Goal: Find contact information: Find contact information

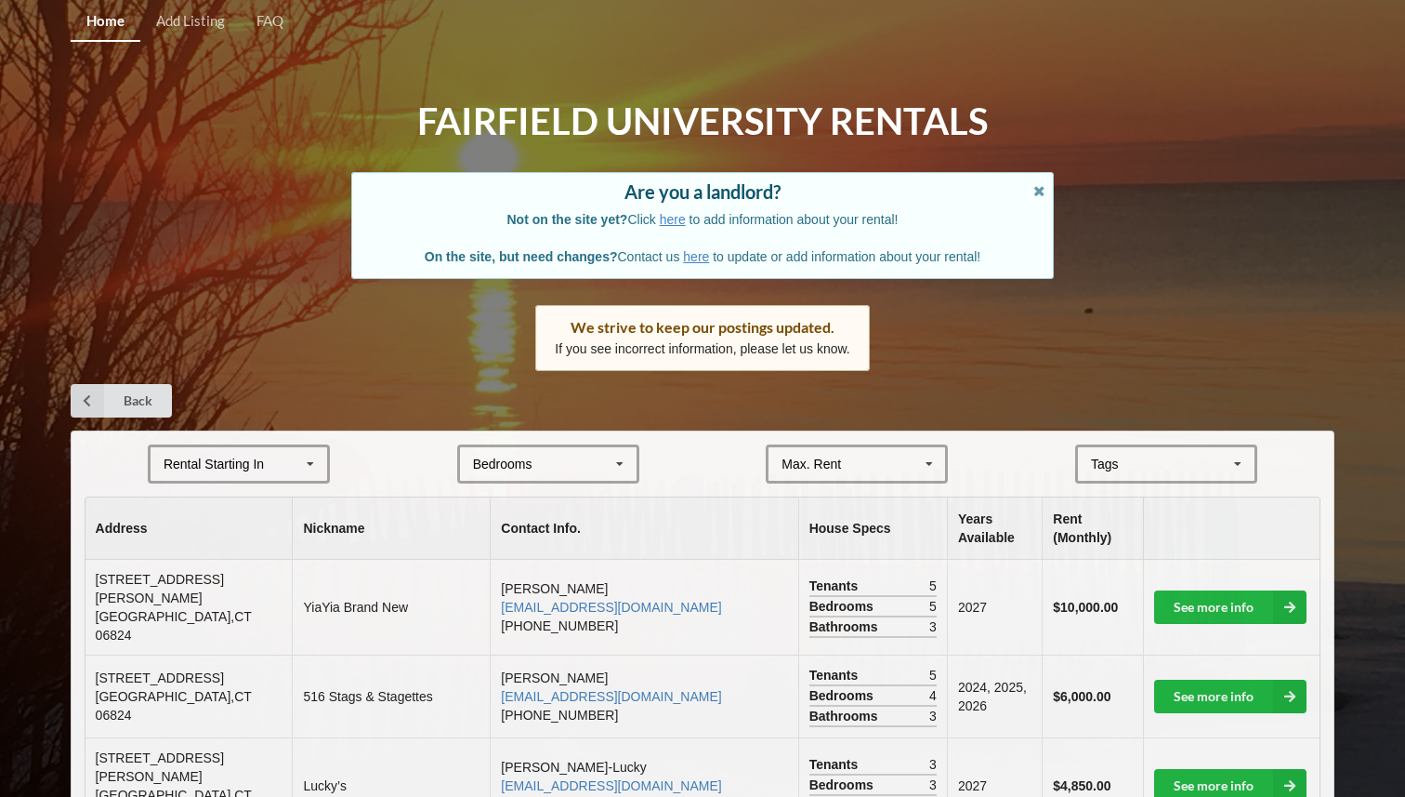
click at [264, 454] on div "Rental Starting In [DATE] 2026 2027 2028" at bounding box center [239, 463] width 182 height 39
click at [265, 558] on div "2027" at bounding box center [239, 566] width 177 height 34
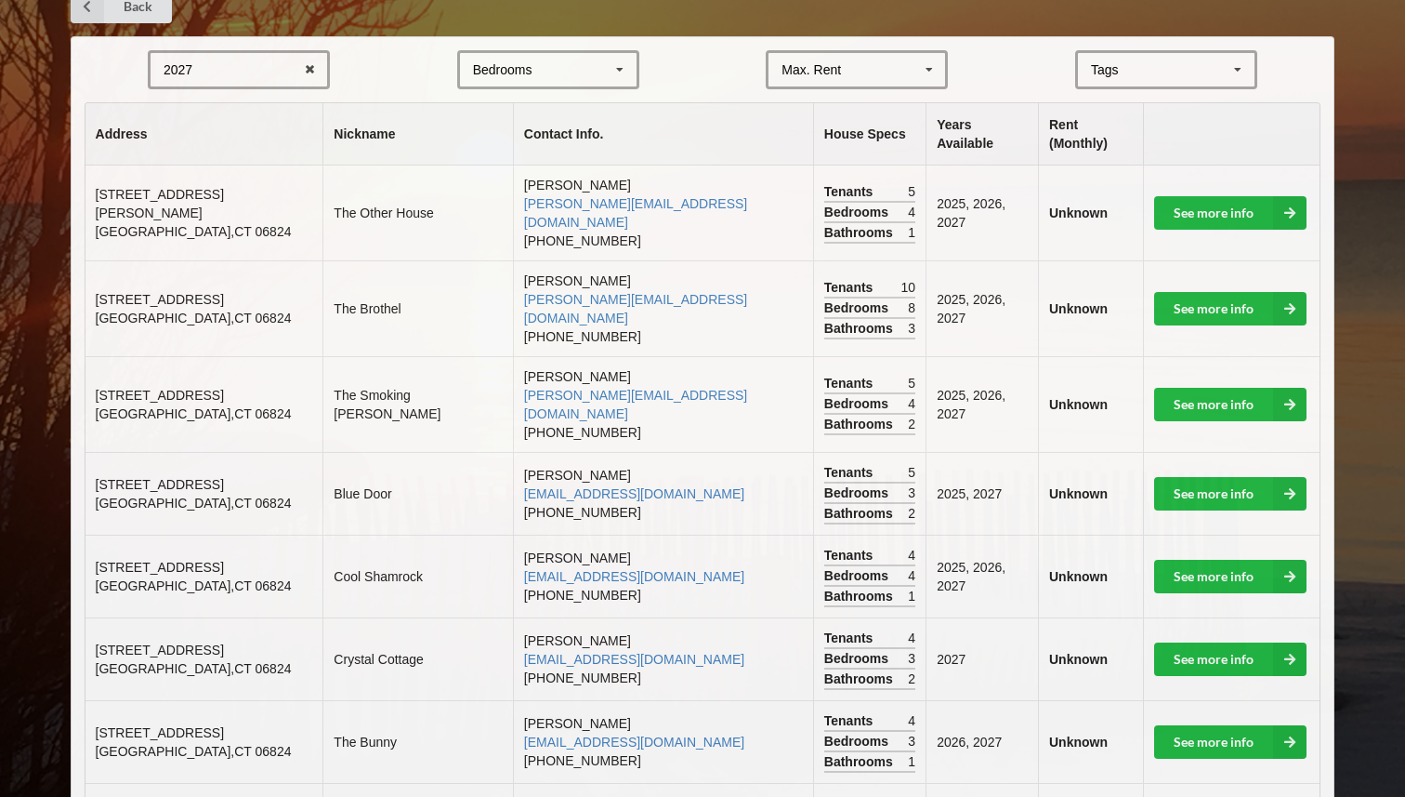
scroll to position [561, 0]
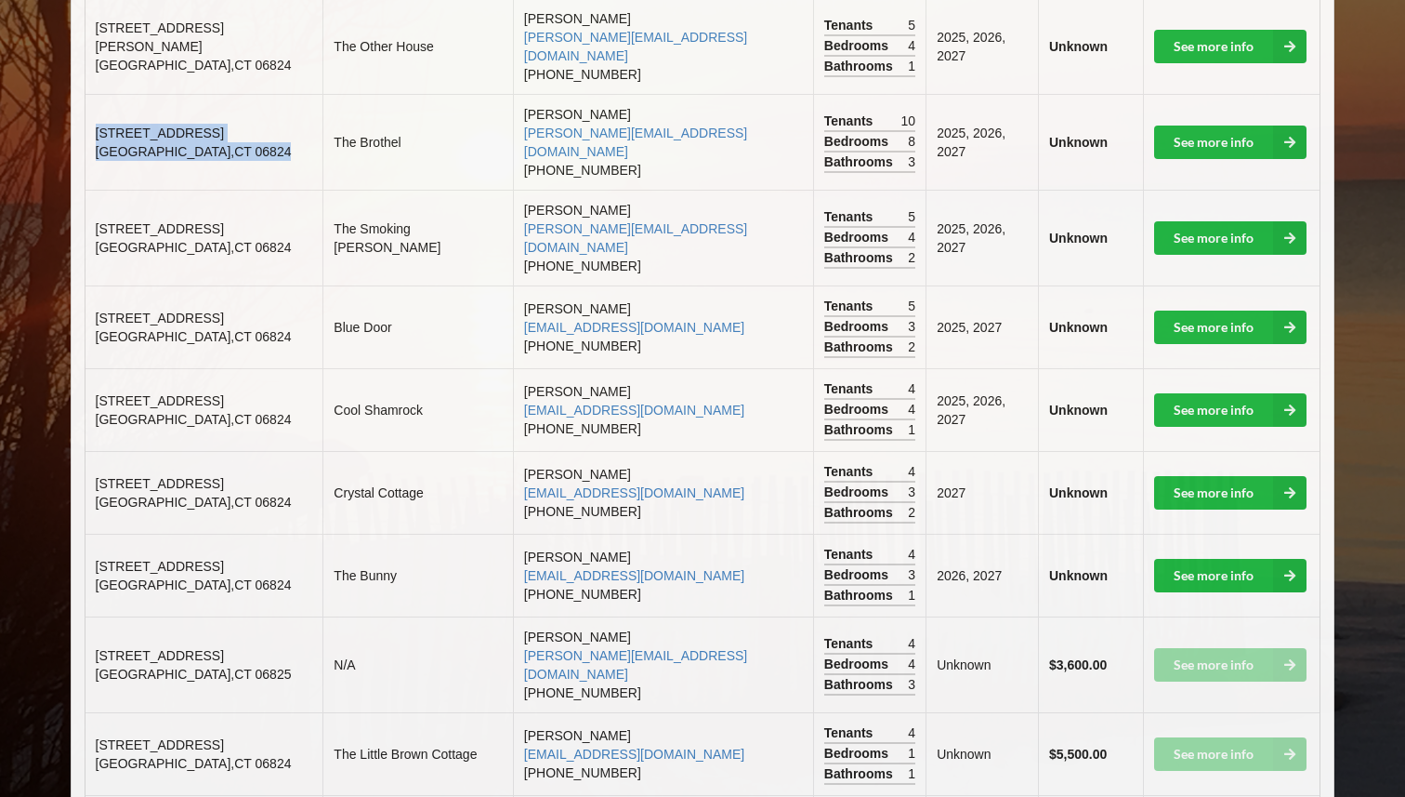
drag, startPoint x: 95, startPoint y: 95, endPoint x: 214, endPoint y: 105, distance: 119.4
click at [214, 105] on td "[STREET_ADDRESS]" at bounding box center [205, 142] width 238 height 96
copy td "[STREET_ADDRESS]"
click at [450, 193] on td "The Smoking [PERSON_NAME]" at bounding box center [418, 238] width 190 height 96
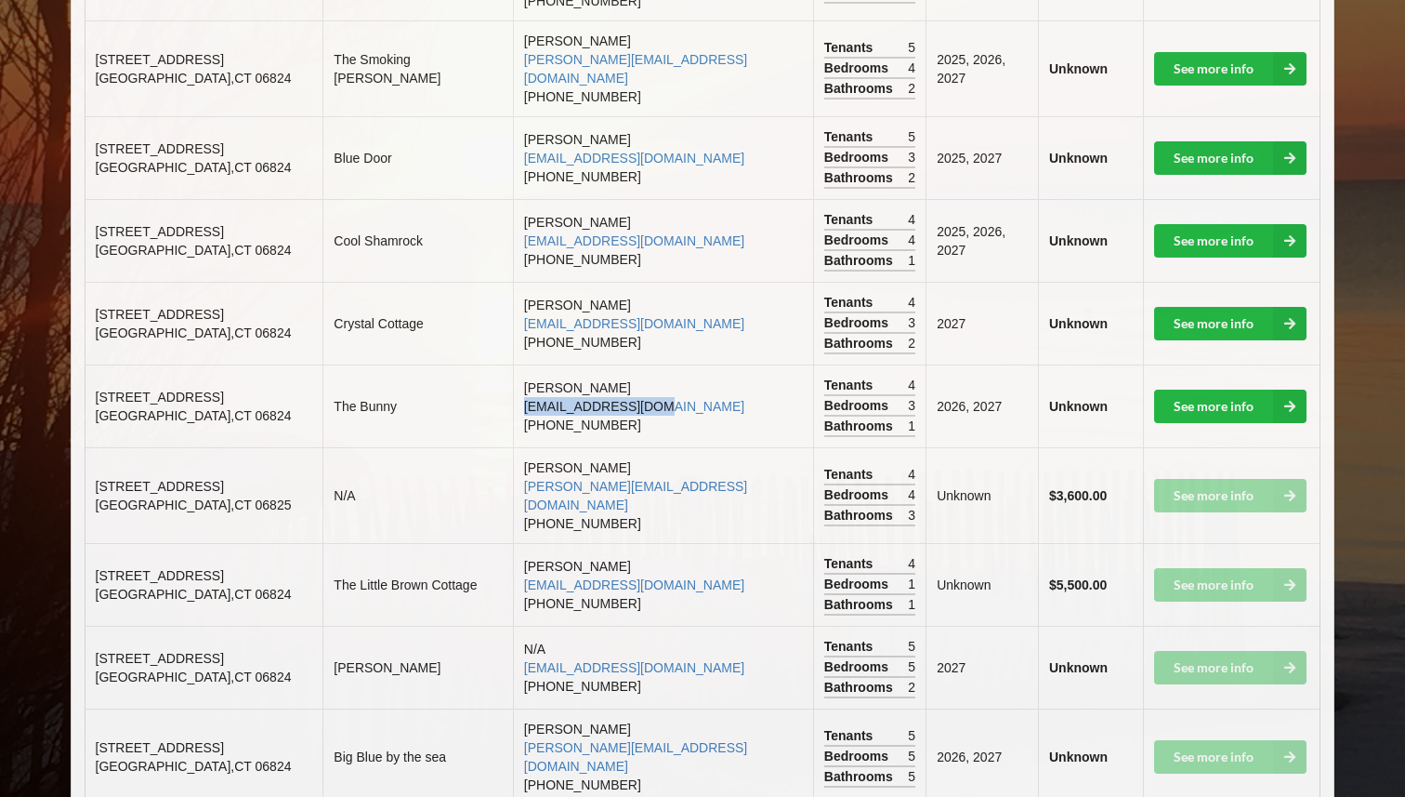
scroll to position [731, 0]
click at [559, 363] on td "[PERSON_NAME] [EMAIL_ADDRESS][DOMAIN_NAME] [PHONE_NUMBER]" at bounding box center [663, 404] width 300 height 83
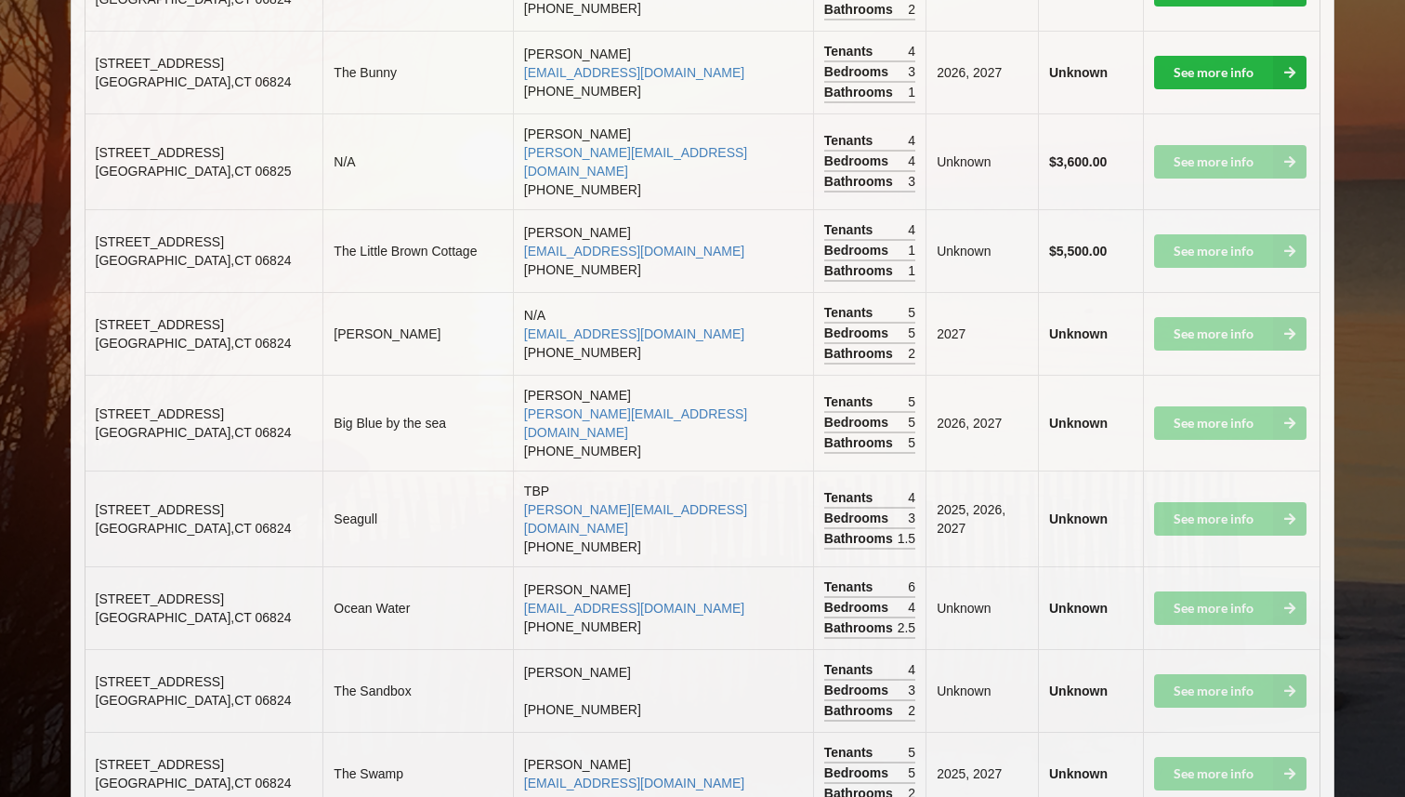
scroll to position [1054, 0]
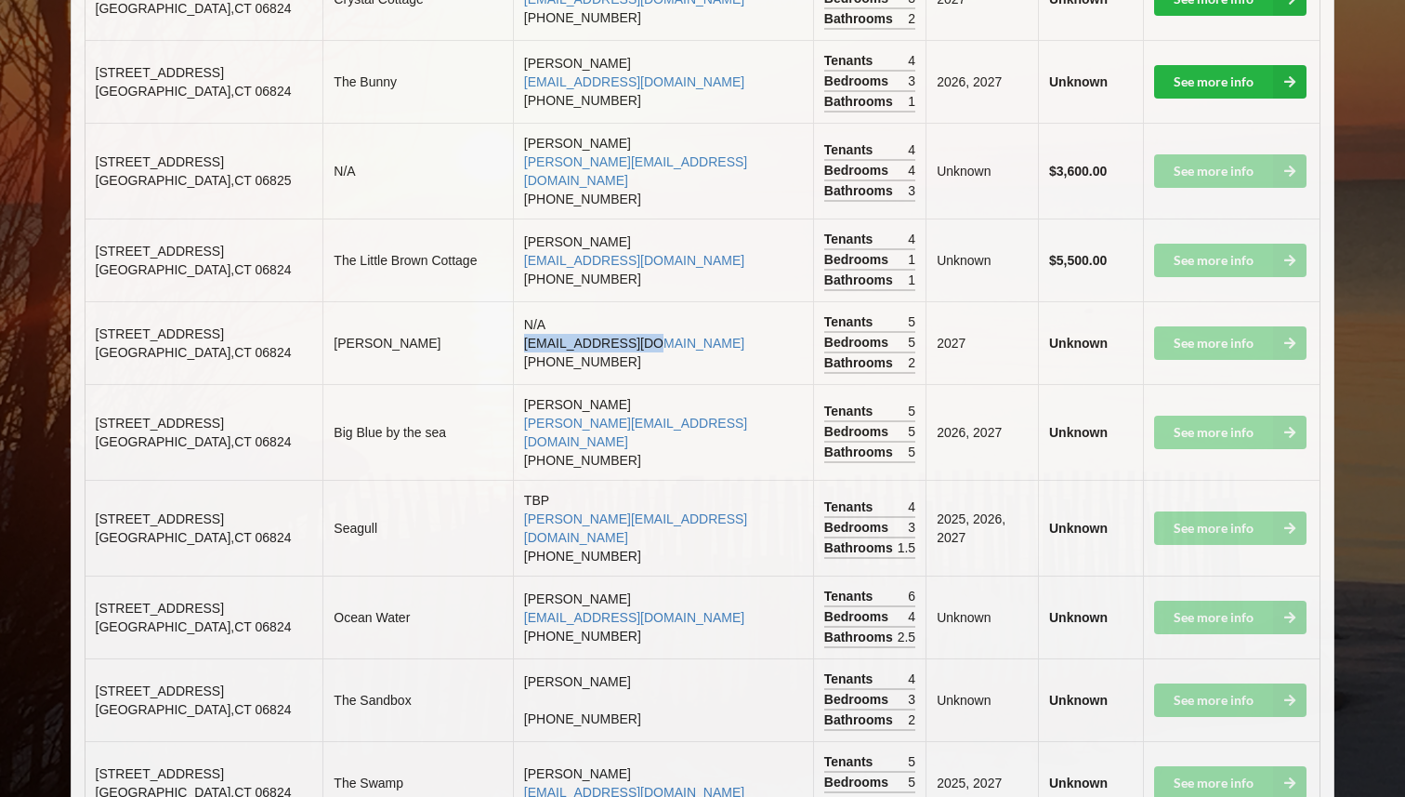
click at [706, 301] on td "N/A [EMAIL_ADDRESS][DOMAIN_NAME] [PHONE_NUMBER]" at bounding box center [663, 342] width 300 height 83
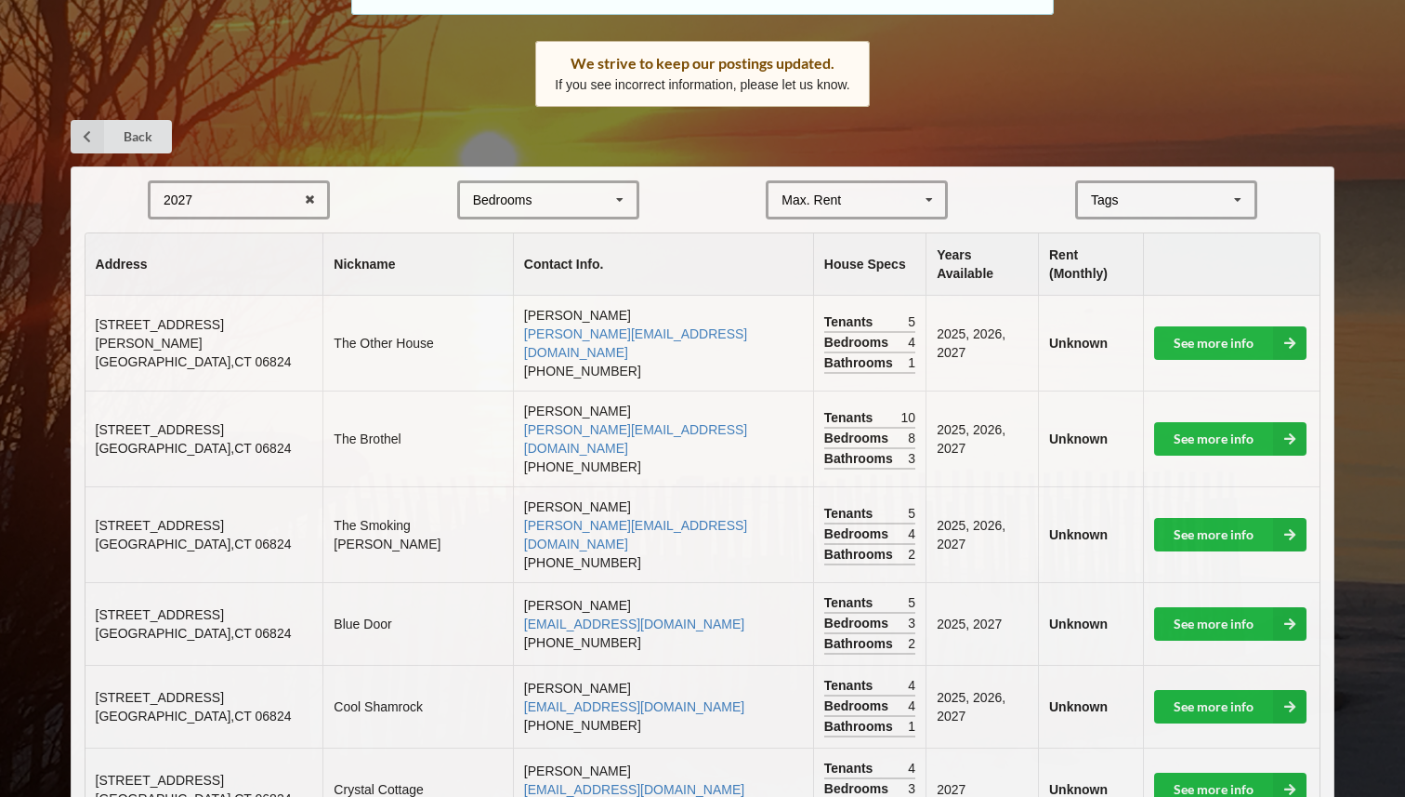
scroll to position [265, 0]
